Goal: Entertainment & Leisure: Consume media (video, audio)

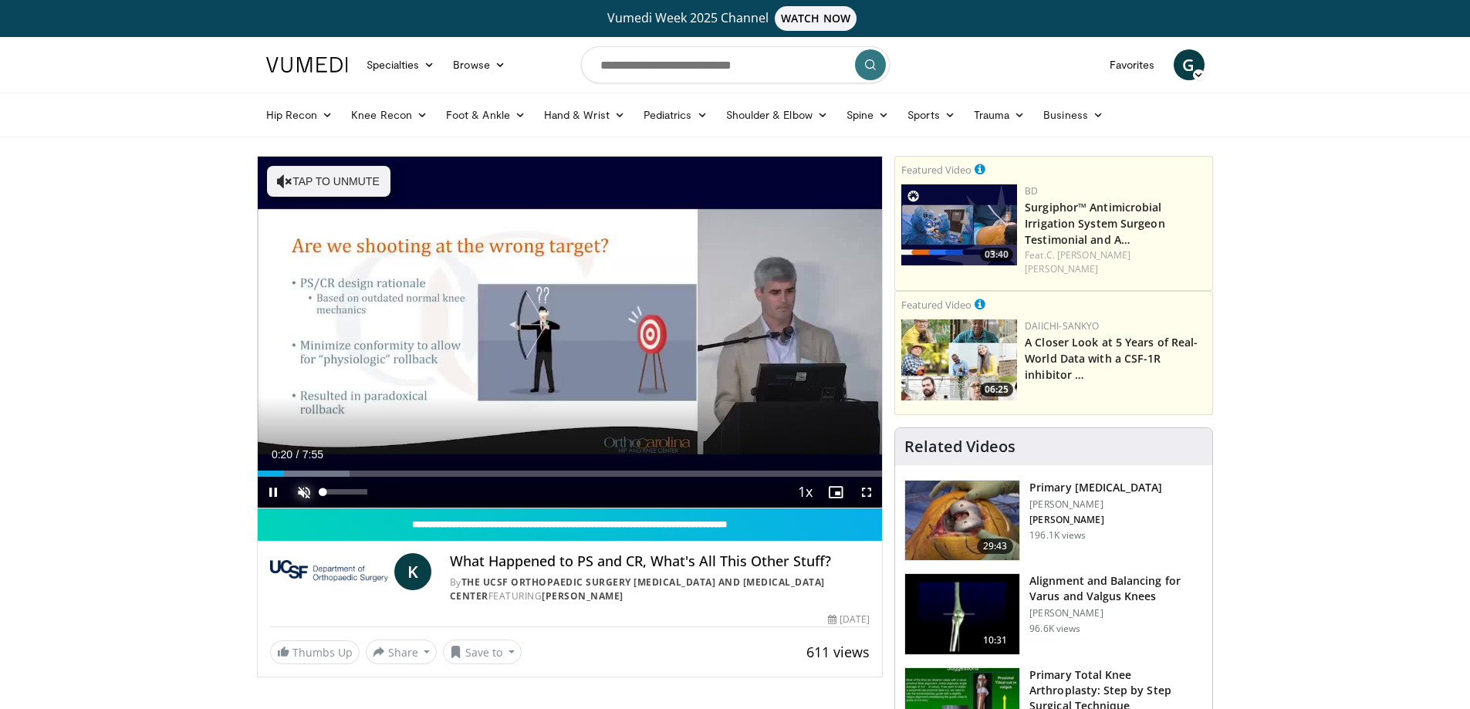
click at [303, 498] on span "Video Player" at bounding box center [304, 492] width 31 height 31
click at [349, 489] on div "51%" at bounding box center [345, 491] width 44 height 5
click at [338, 492] on div "33%" at bounding box center [345, 491] width 44 height 5
click at [272, 492] on span "Video Player" at bounding box center [273, 492] width 31 height 31
click at [276, 488] on span "Video Player" at bounding box center [273, 492] width 31 height 31
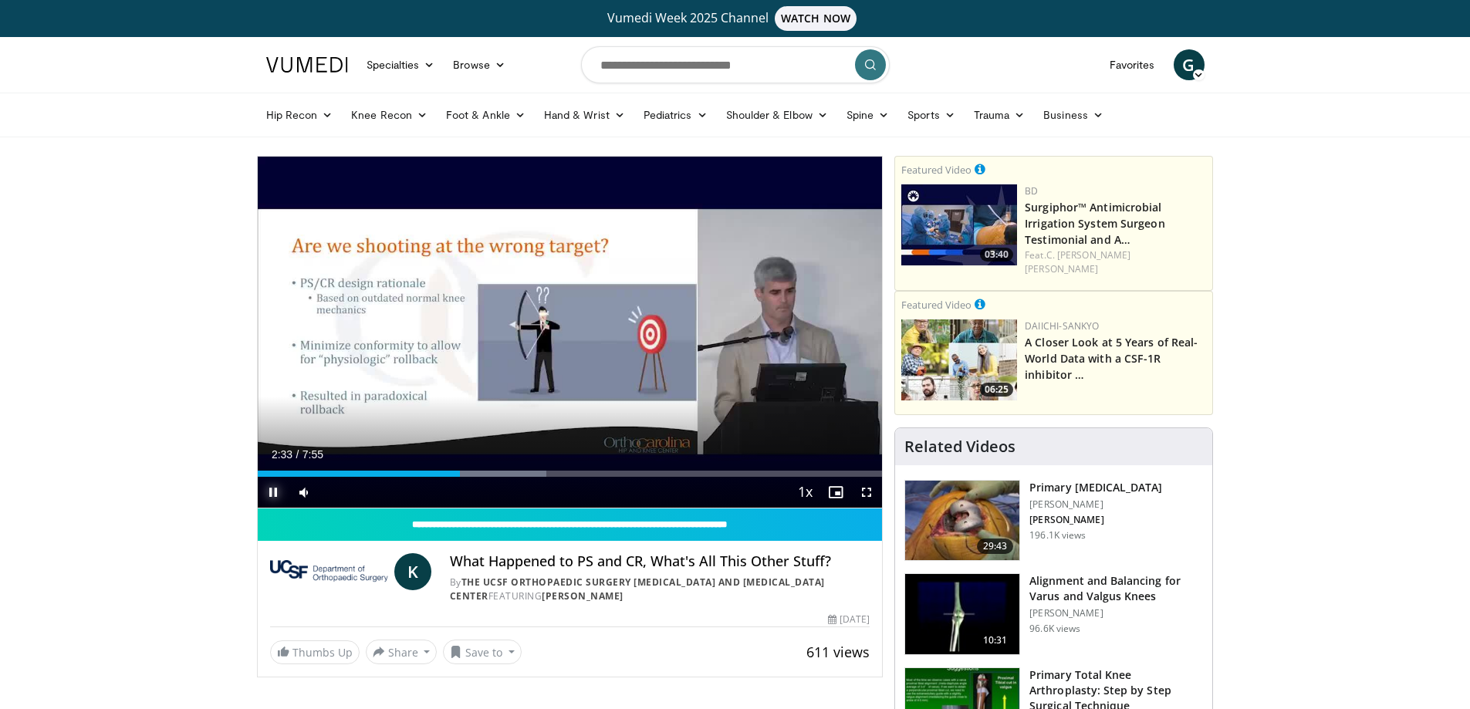
click at [279, 492] on span "Video Player" at bounding box center [273, 492] width 31 height 31
click at [273, 490] on span "Video Player" at bounding box center [273, 492] width 31 height 31
click at [274, 492] on span "Video Player" at bounding box center [273, 492] width 31 height 31
click at [271, 496] on span "Video Player" at bounding box center [273, 492] width 31 height 31
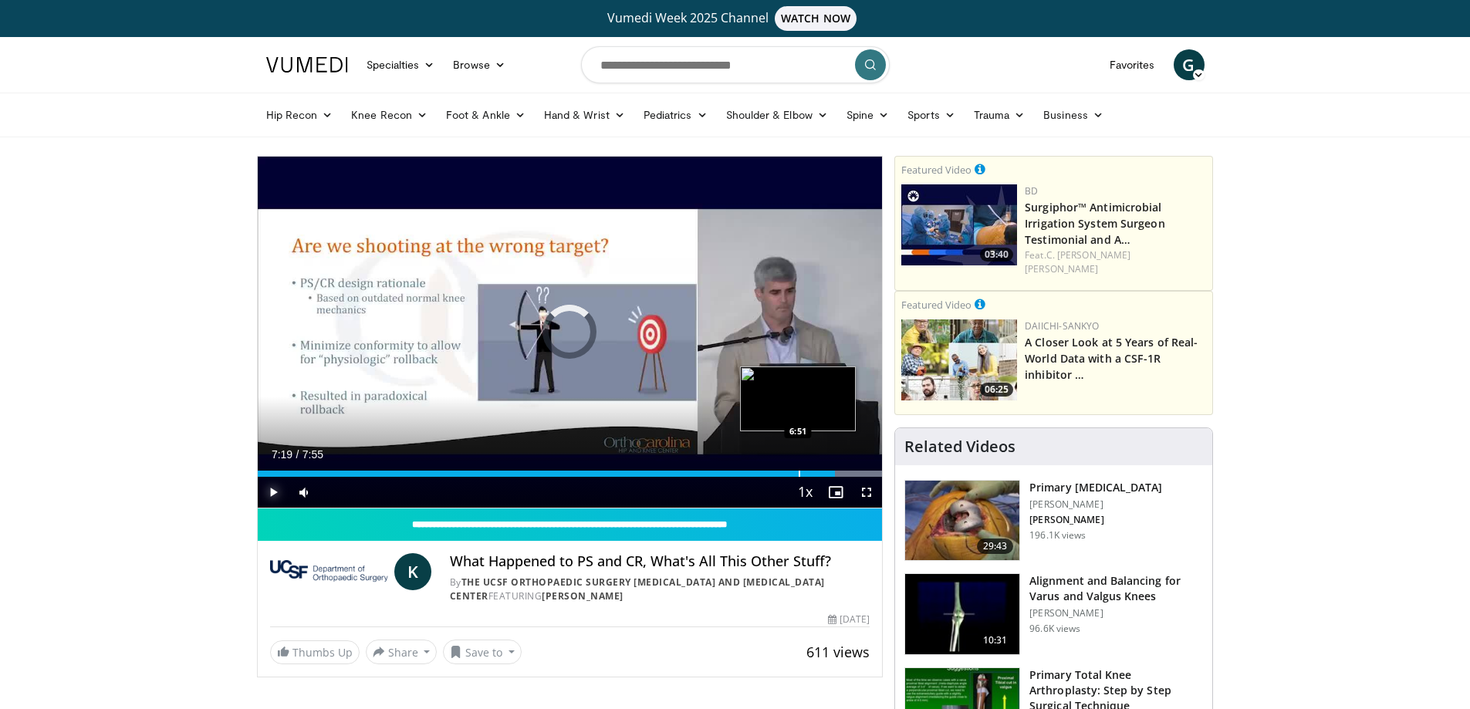
click at [799, 473] on div "Progress Bar" at bounding box center [800, 474] width 2 height 6
